Goal: Information Seeking & Learning: Learn about a topic

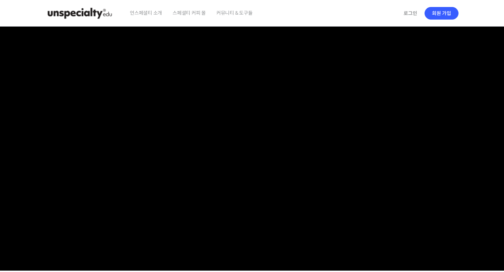
checkbox input "true"
type input "jppak86@gmail.com"
click at [404, 13] on link "로그인" at bounding box center [410, 13] width 22 height 16
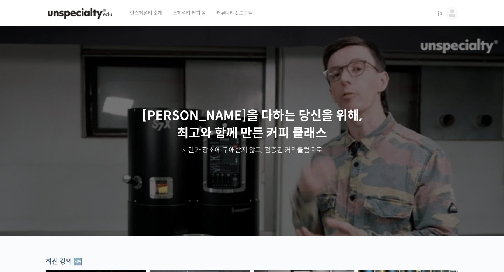
click at [441, 14] on span "jp" at bounding box center [440, 13] width 5 height 6
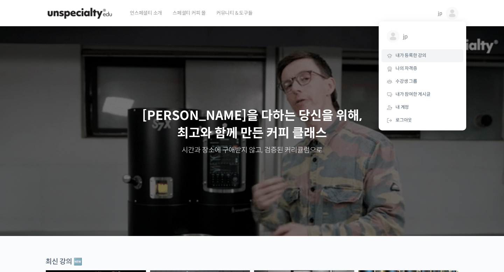
click at [416, 58] on span "내가 등록한 강의" at bounding box center [410, 55] width 31 height 6
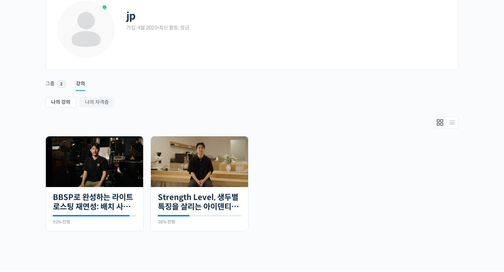
scroll to position [65, 0]
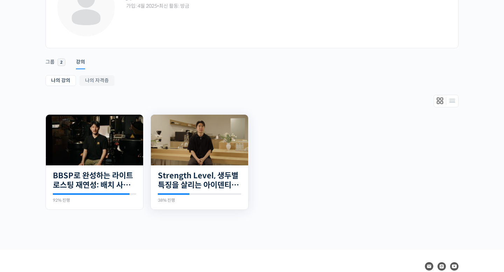
click at [192, 139] on img at bounding box center [199, 140] width 97 height 51
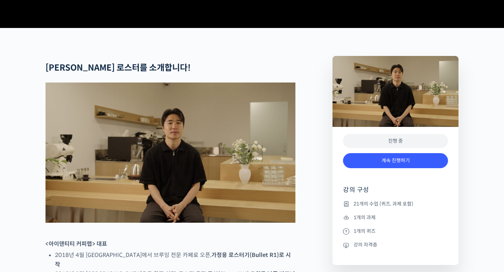
scroll to position [333, 0]
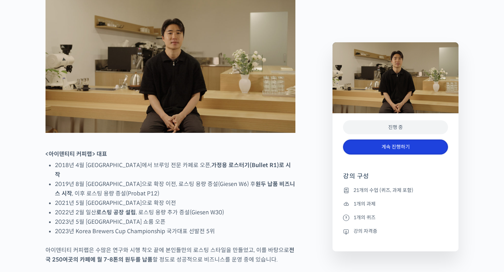
click at [376, 148] on link "계속 진행하기" at bounding box center [395, 147] width 105 height 15
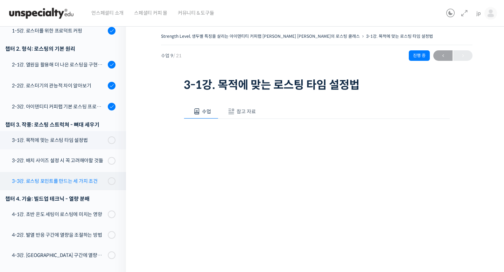
scroll to position [160, 0]
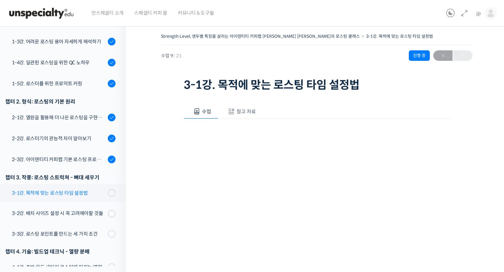
click at [67, 189] on div "3-1강. 목적에 맞는 로스팅 타임 설정법" at bounding box center [59, 193] width 94 height 8
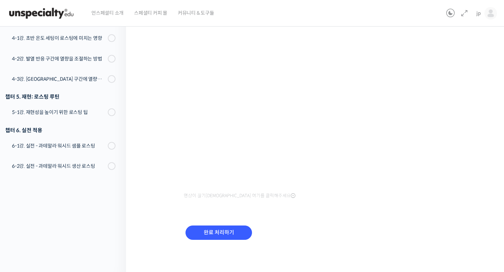
scroll to position [53, 0]
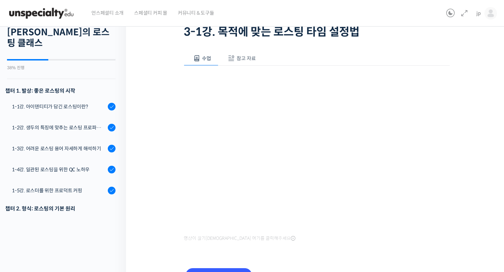
scroll to position [293, 0]
